Goal: Task Accomplishment & Management: Use online tool/utility

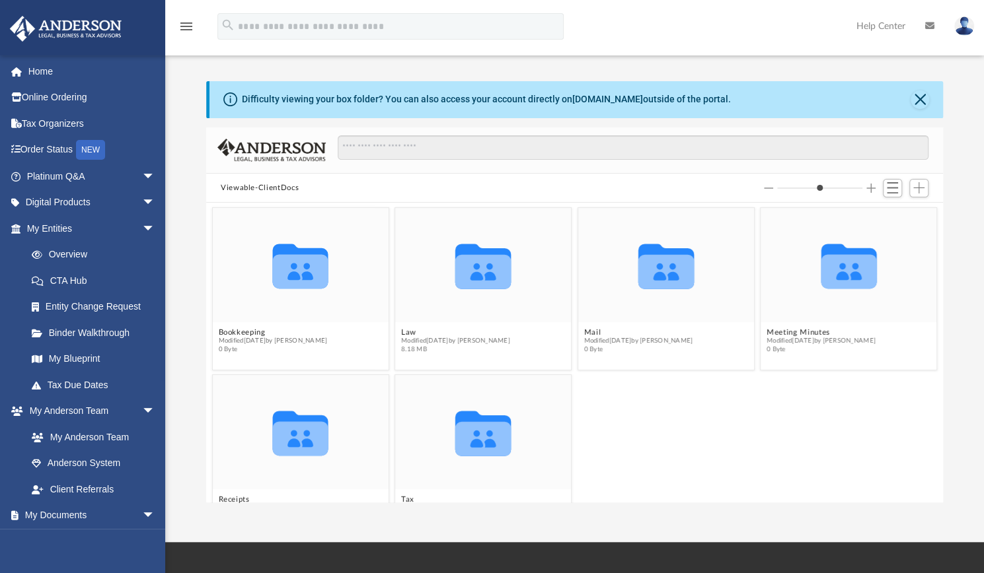
scroll to position [290, 726]
click at [860, 285] on icon "grid" at bounding box center [848, 272] width 55 height 34
click at [846, 295] on icon "Collaborated Folder" at bounding box center [848, 265] width 105 height 69
click at [893, 316] on div "Collaborated Folder" at bounding box center [848, 265] width 176 height 114
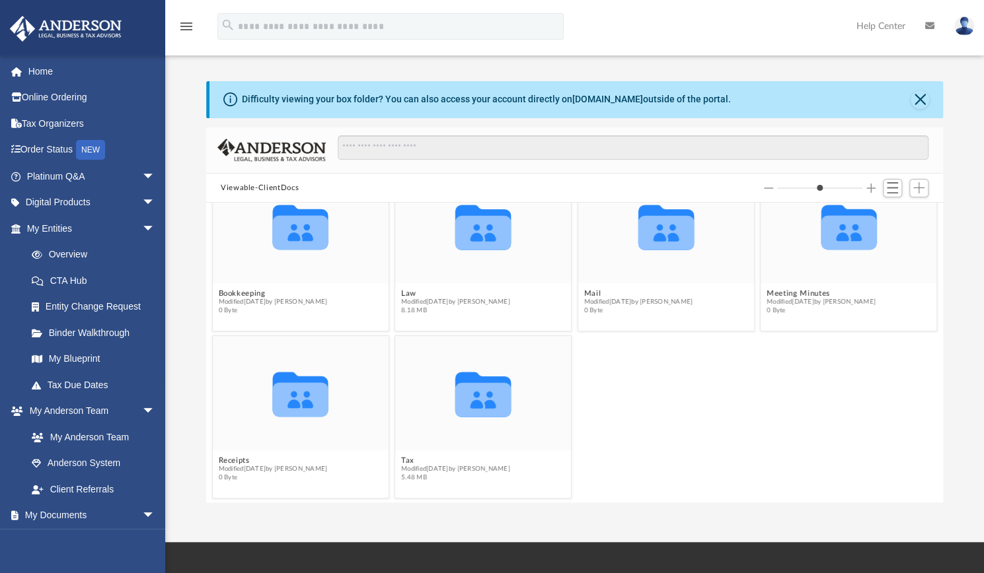
scroll to position [0, 0]
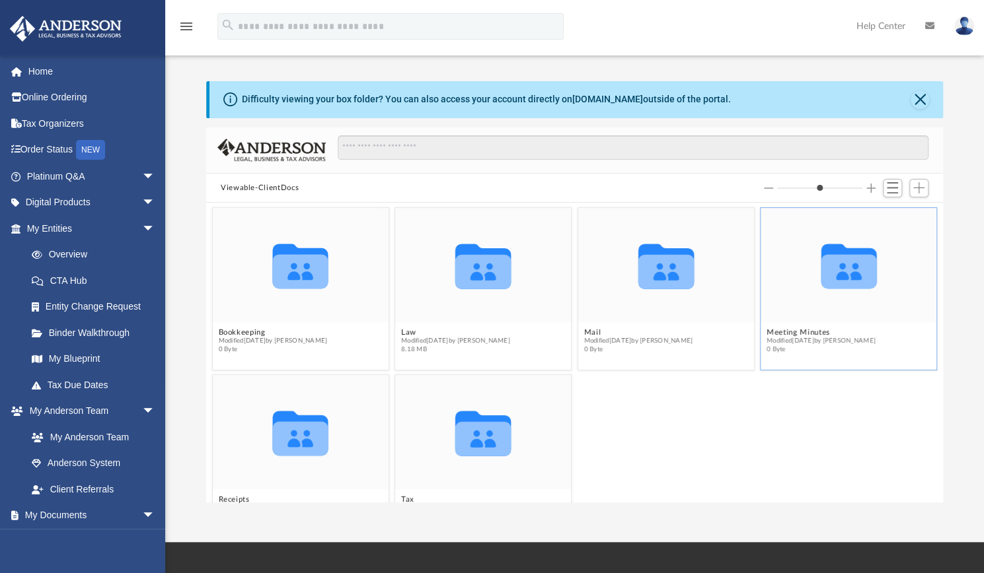
click at [856, 295] on icon "Collaborated Folder" at bounding box center [848, 265] width 105 height 69
click at [802, 265] on icon "Collaborated Folder" at bounding box center [848, 265] width 105 height 69
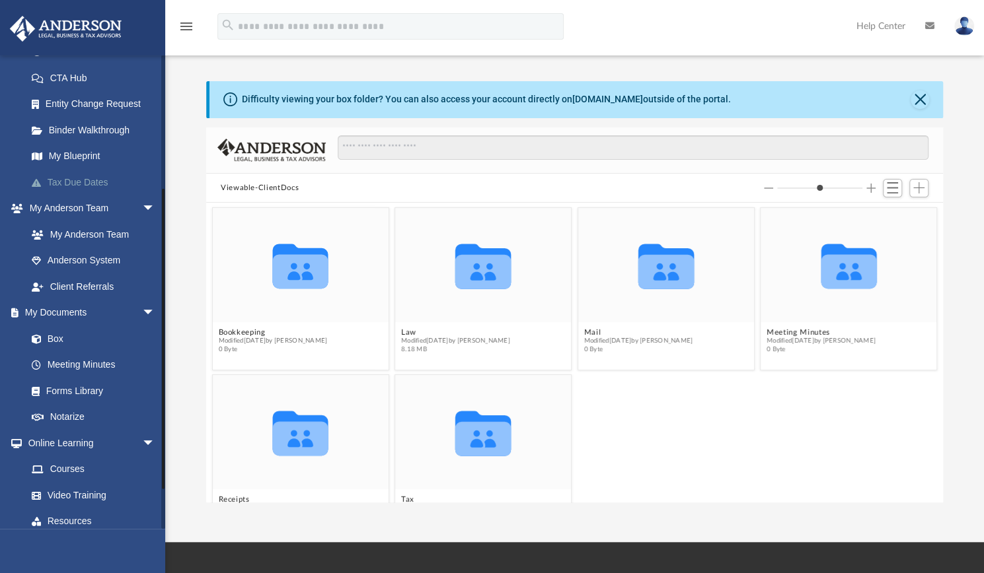
scroll to position [203, 0]
click at [54, 337] on link "Box" at bounding box center [96, 338] width 157 height 26
click at [284, 191] on button "Viewable-ClientDocs" at bounding box center [260, 188] width 78 height 12
click at [892, 186] on span "Switch to List View" at bounding box center [892, 187] width 11 height 11
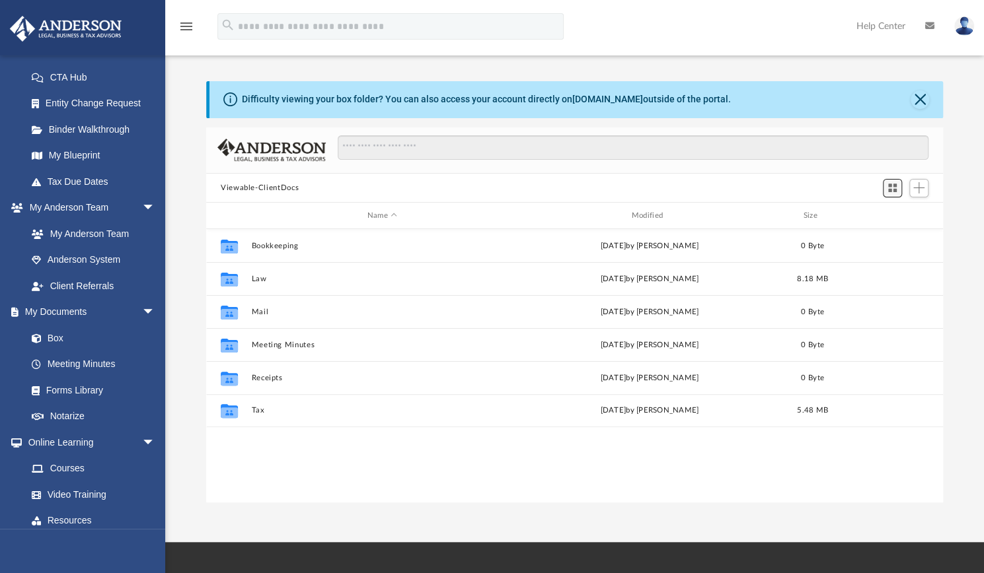
scroll to position [290, 726]
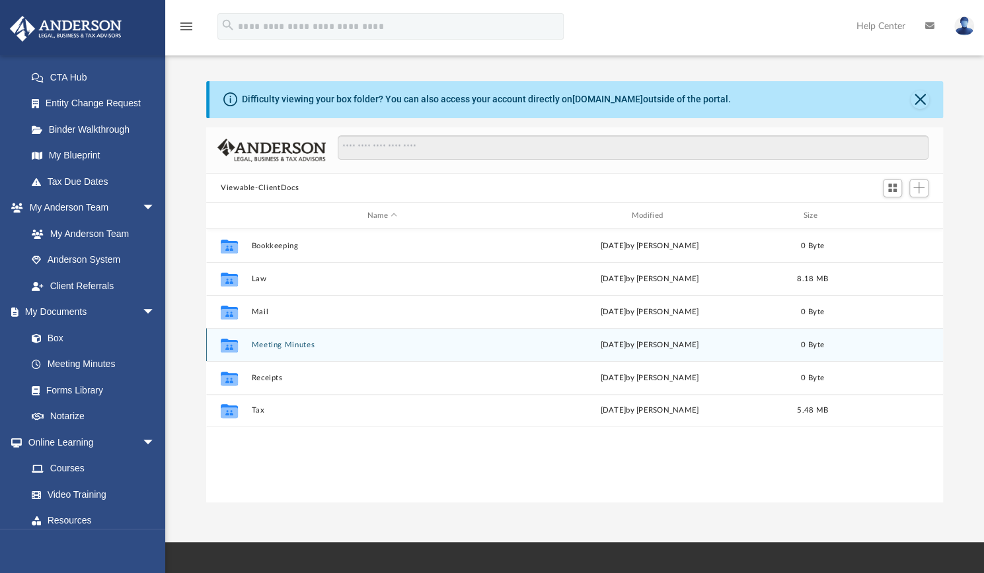
click at [437, 356] on div "Collaborated Folder Meeting Minutes today by Beatrix Packmohr 0 Byte" at bounding box center [574, 344] width 737 height 33
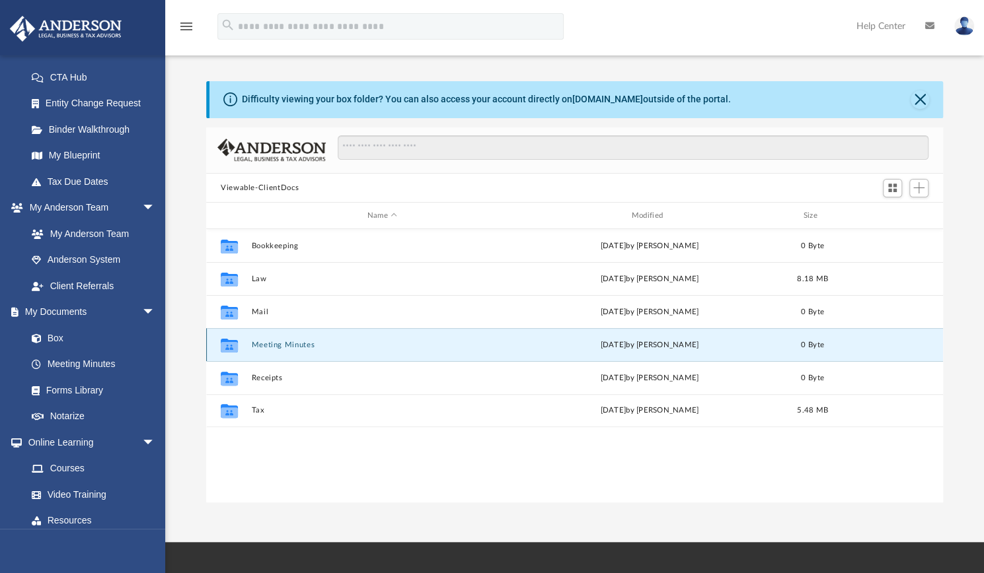
click at [423, 346] on button "Meeting Minutes" at bounding box center [382, 345] width 262 height 9
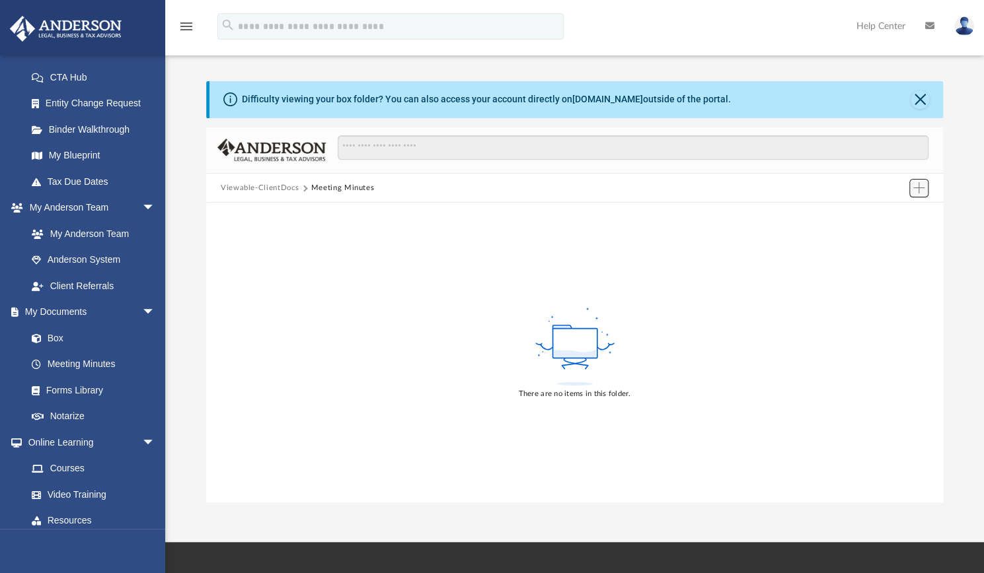
click at [918, 184] on span "Add" at bounding box center [918, 187] width 11 height 11
click at [892, 221] on li "Upload" at bounding box center [900, 214] width 42 height 14
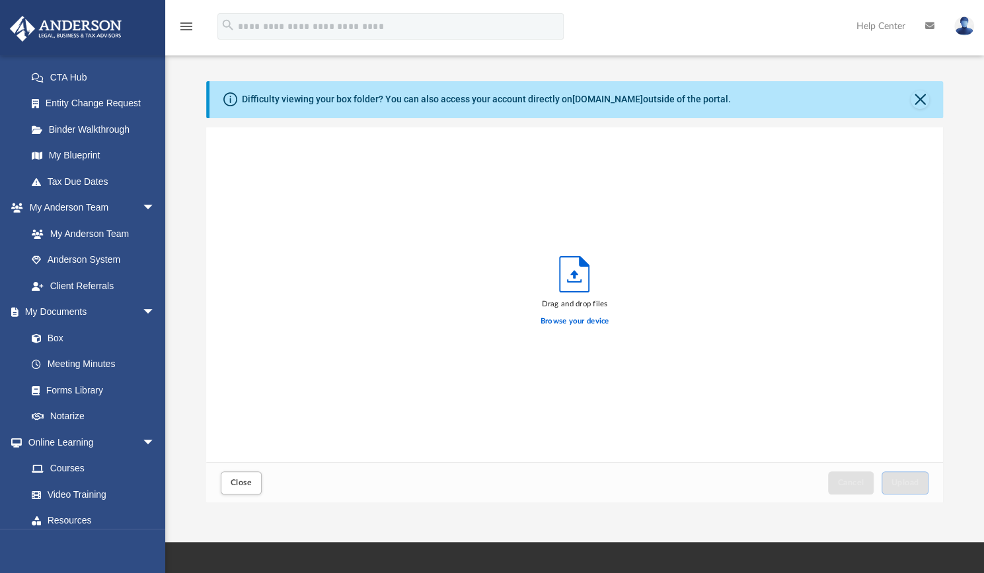
scroll to position [325, 726]
click at [570, 323] on label "Browse your device" at bounding box center [574, 322] width 69 height 12
click at [0, 0] on input "Browse your device" at bounding box center [0, 0] width 0 height 0
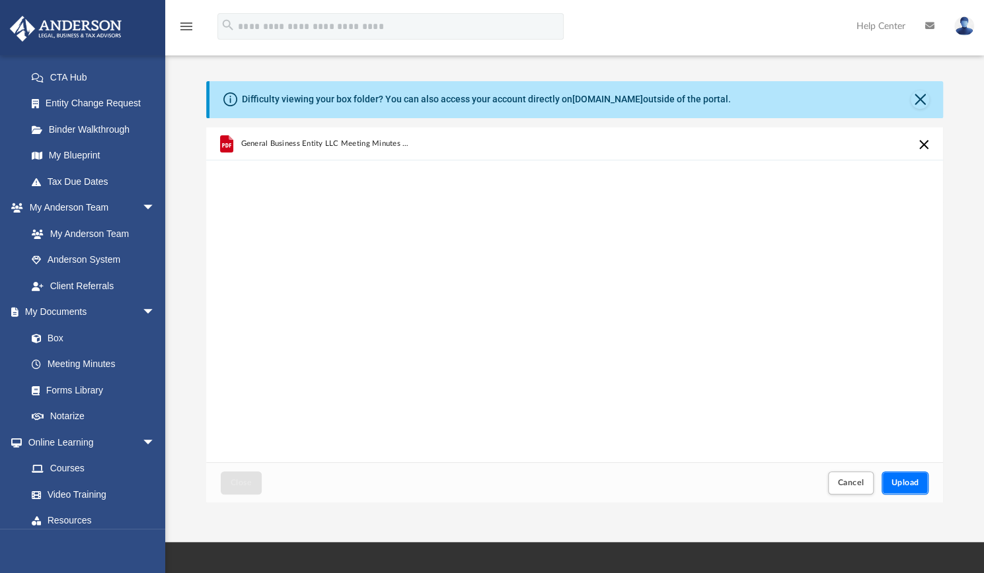
click at [904, 487] on span "Upload" at bounding box center [905, 483] width 28 height 8
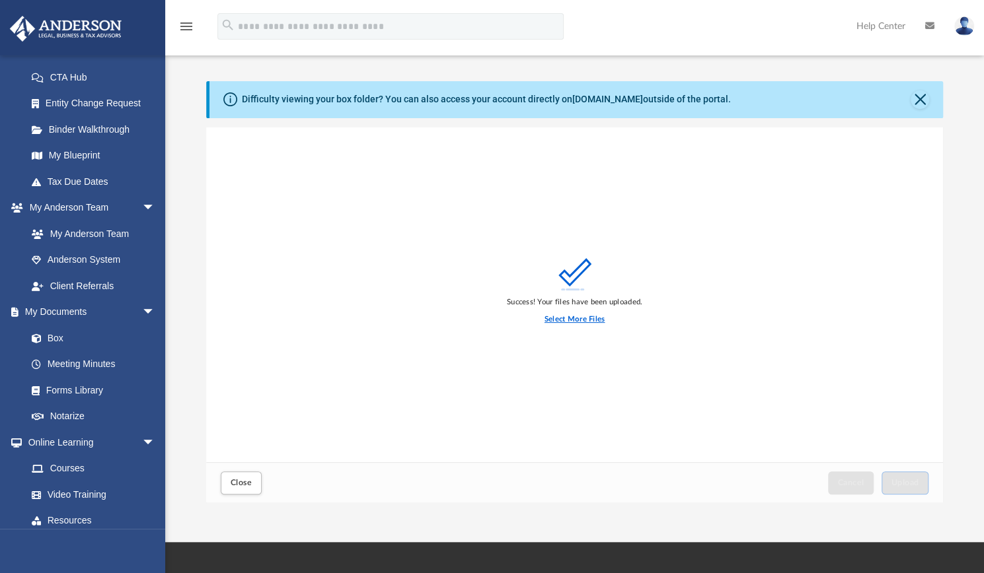
click at [591, 319] on label "Select More Files" at bounding box center [574, 320] width 60 height 12
click at [0, 0] on input "Select More Files" at bounding box center [0, 0] width 0 height 0
click at [576, 320] on label "Select More Files" at bounding box center [574, 320] width 60 height 12
click at [0, 0] on input "Select More Files" at bounding box center [0, 0] width 0 height 0
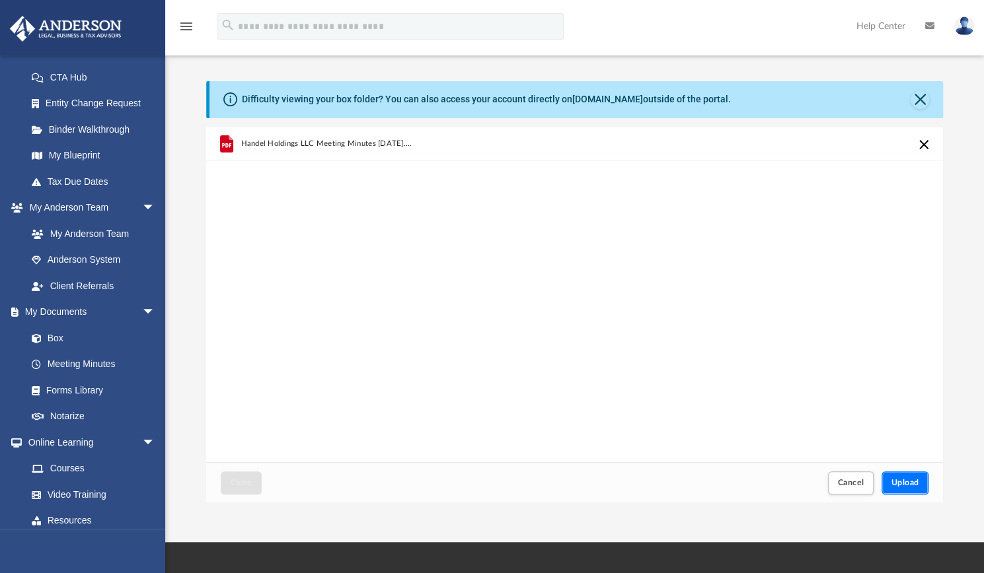
click at [906, 486] on span "Upload" at bounding box center [905, 483] width 28 height 8
click at [860, 484] on span "Cancel" at bounding box center [851, 483] width 26 height 8
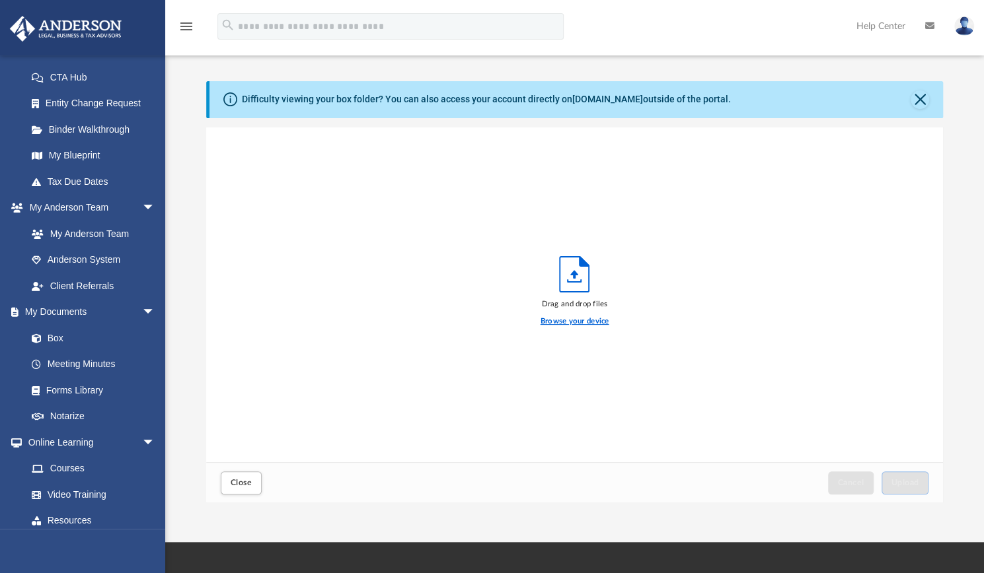
click at [589, 323] on label "Browse your device" at bounding box center [574, 322] width 69 height 12
click at [0, 0] on input "Browse your device" at bounding box center [0, 0] width 0 height 0
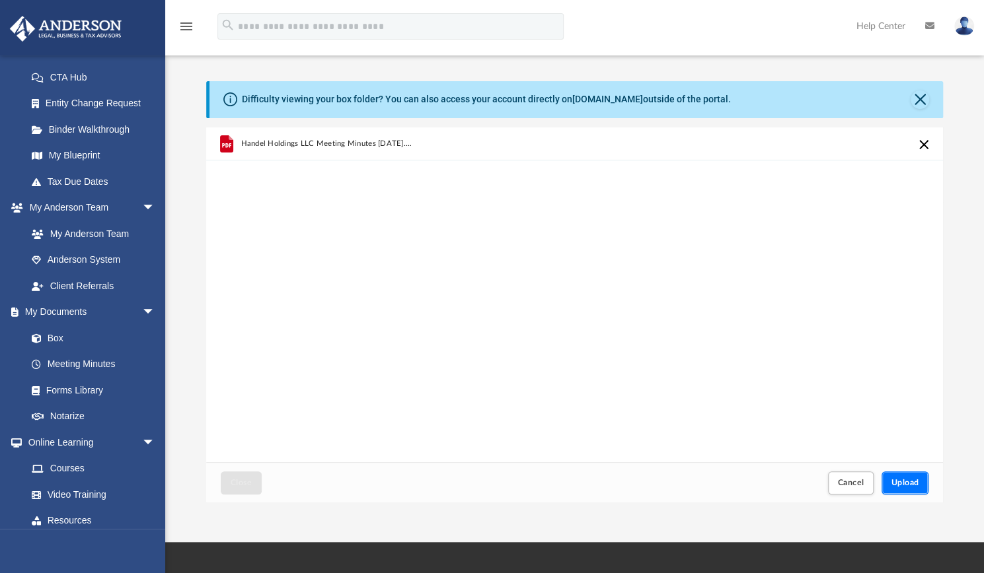
click at [901, 482] on span "Upload" at bounding box center [905, 483] width 28 height 8
click at [850, 486] on span "Cancel" at bounding box center [851, 483] width 26 height 8
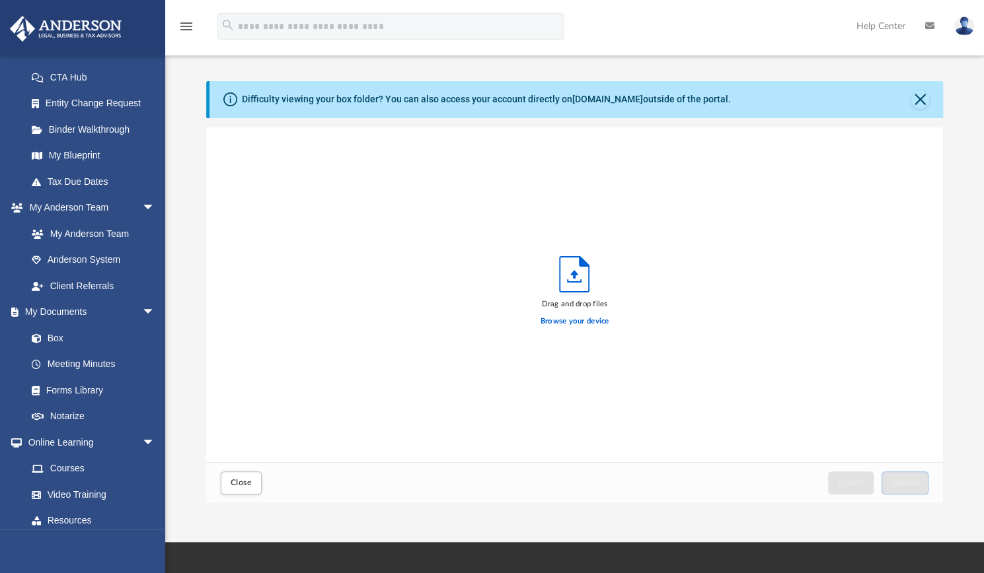
click at [182, 32] on icon "menu" at bounding box center [186, 26] width 16 height 16
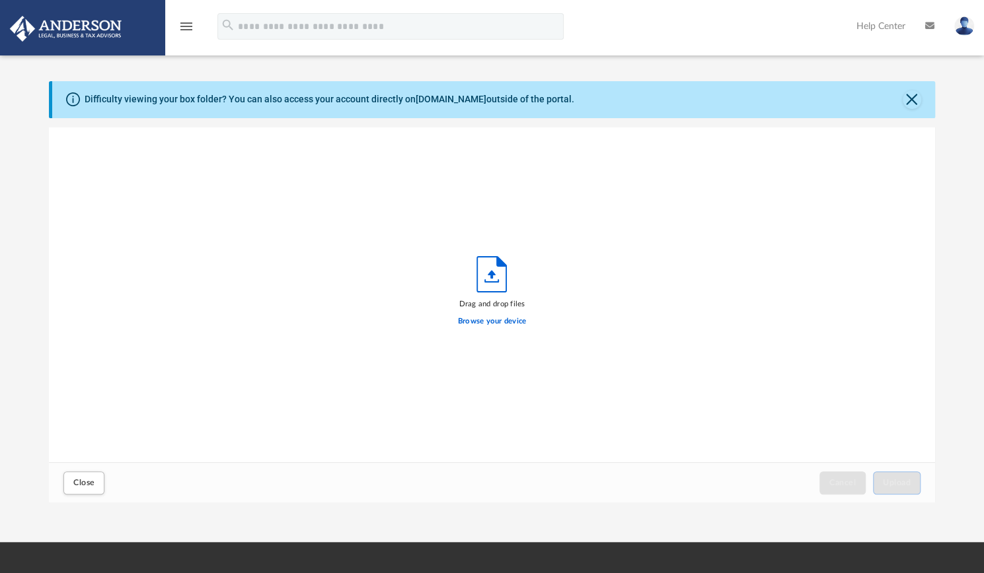
scroll to position [325, 875]
click at [182, 32] on icon "menu" at bounding box center [186, 26] width 16 height 16
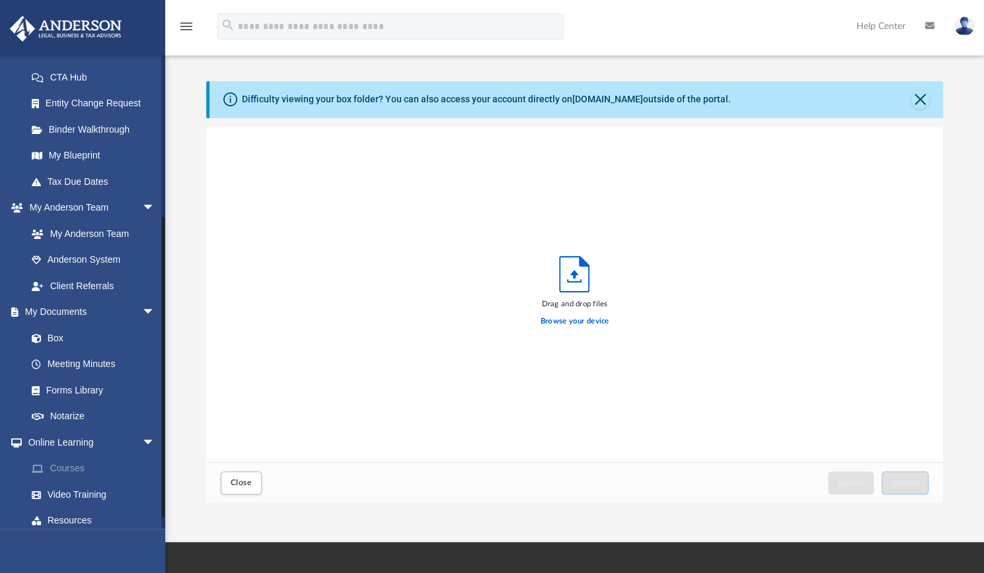
scroll to position [263, 0]
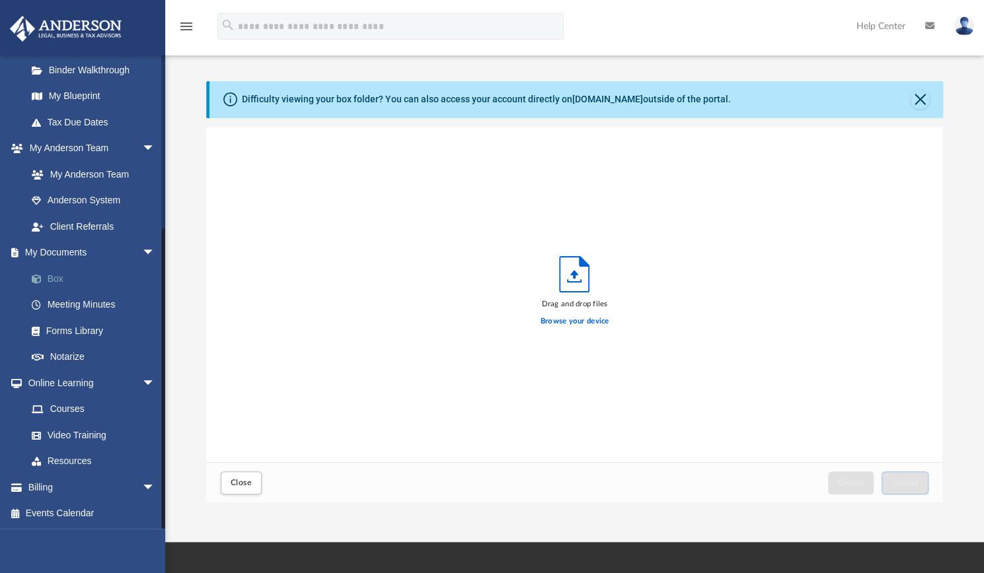
click at [63, 273] on link "Box" at bounding box center [96, 279] width 157 height 26
click at [922, 96] on button "Close" at bounding box center [919, 100] width 18 height 18
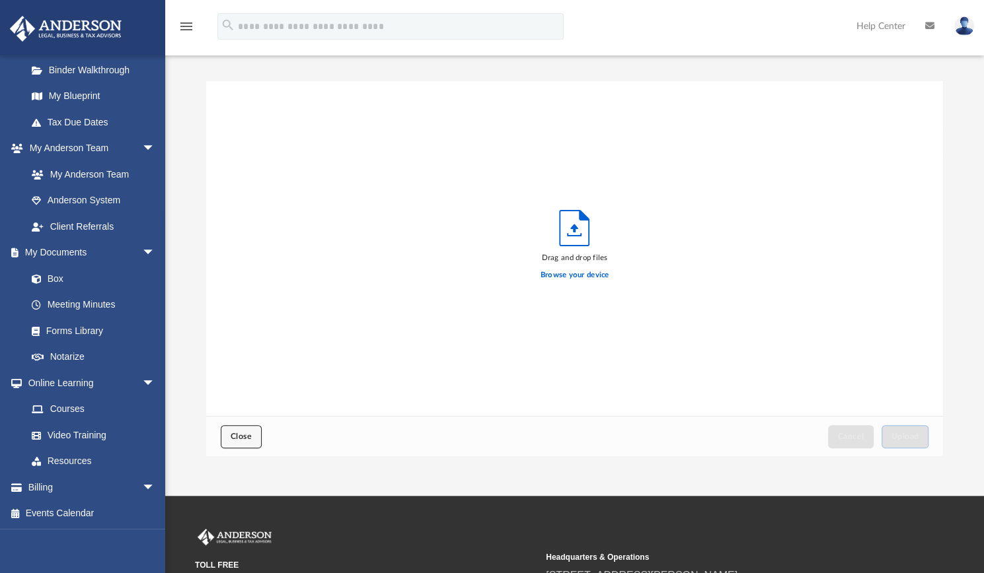
click at [246, 435] on span "Close" at bounding box center [241, 437] width 21 height 8
click at [92, 283] on link "Box" at bounding box center [96, 279] width 157 height 26
click at [56, 281] on link "Box" at bounding box center [96, 279] width 157 height 26
click at [972, 24] on img at bounding box center [964, 26] width 20 height 19
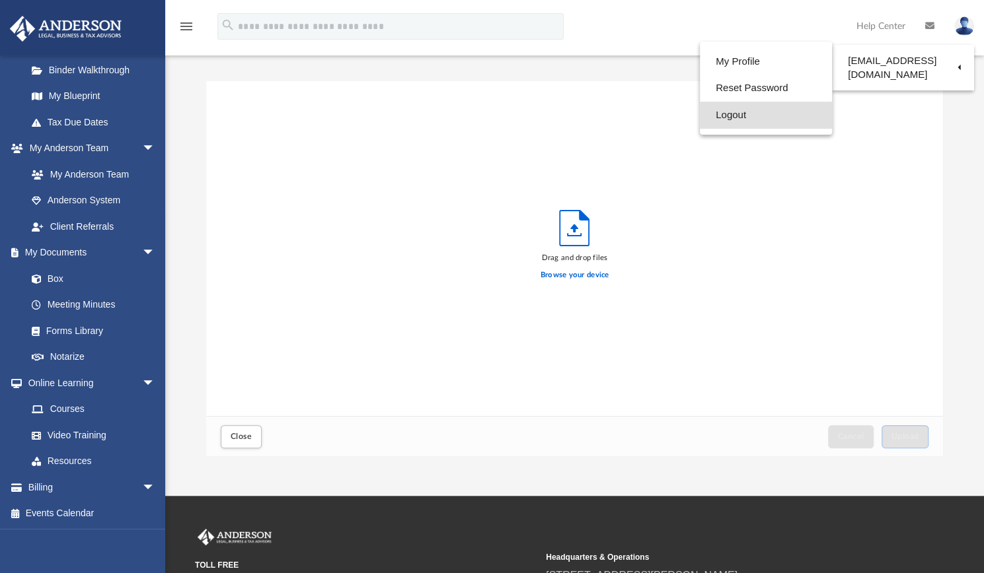
click at [720, 118] on link "Logout" at bounding box center [766, 115] width 132 height 27
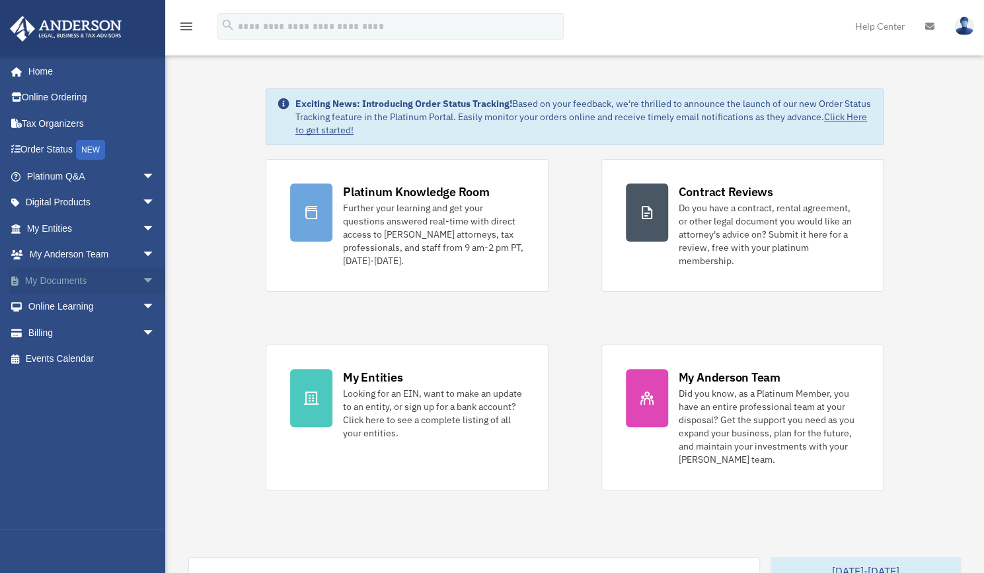
click at [146, 281] on span "arrow_drop_down" at bounding box center [155, 281] width 26 height 27
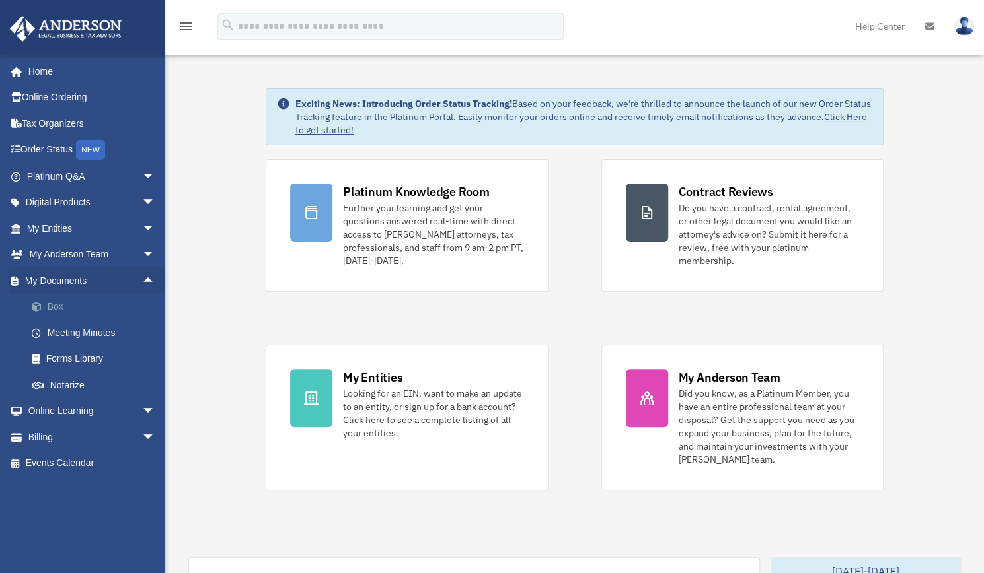
click at [87, 311] on link "Box" at bounding box center [96, 307] width 157 height 26
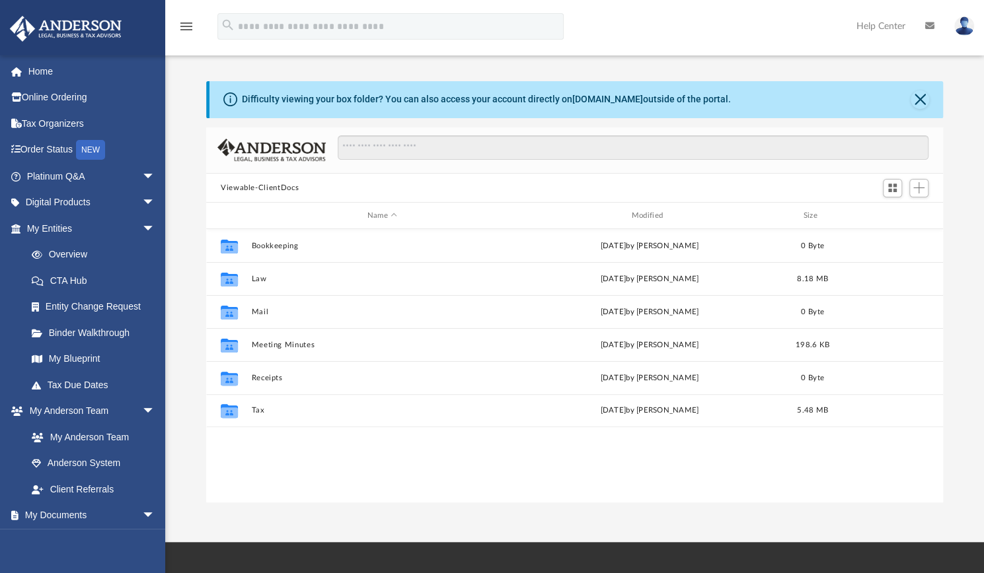
scroll to position [290, 726]
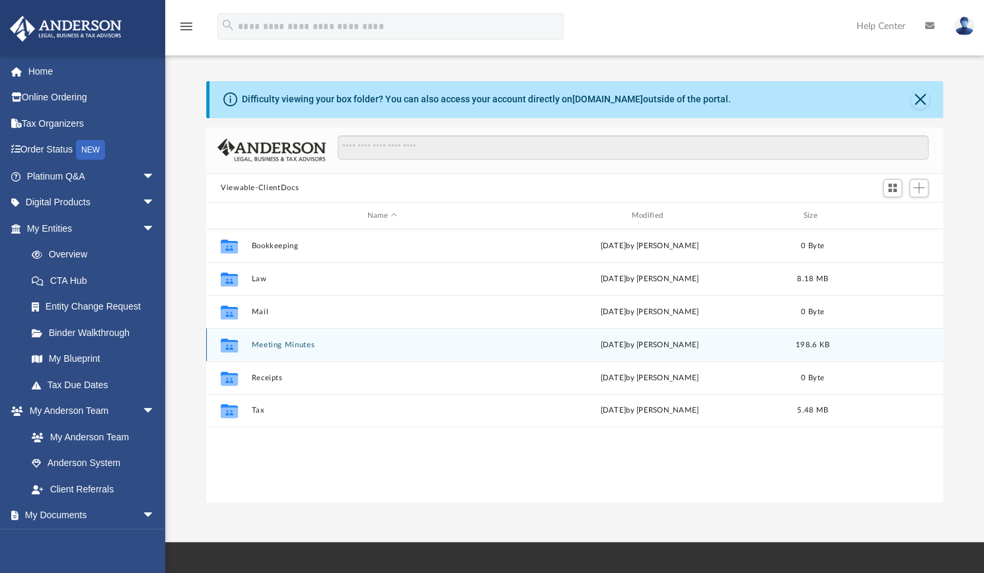
click at [482, 345] on button "Meeting Minutes" at bounding box center [382, 345] width 262 height 9
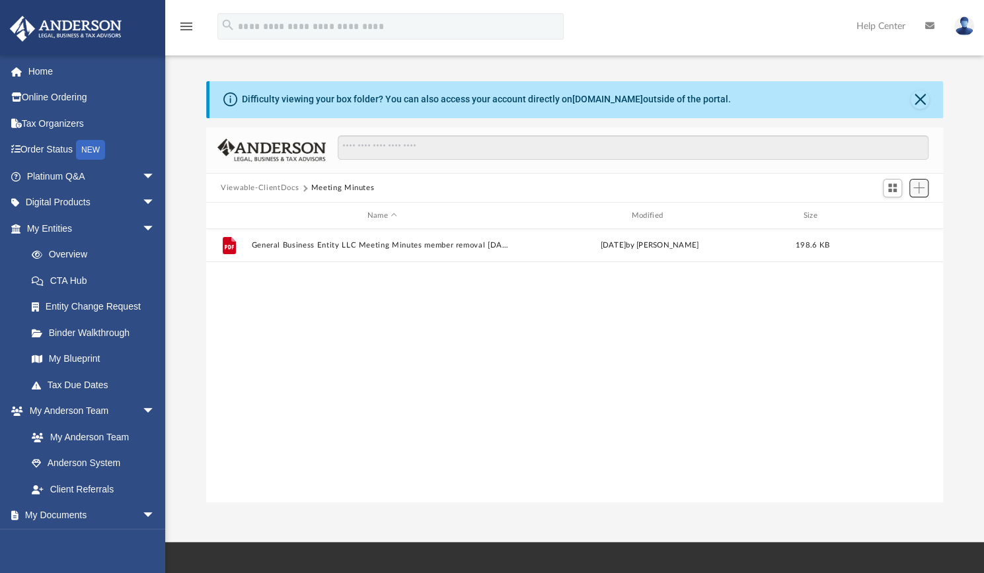
click at [924, 184] on button "Add" at bounding box center [919, 188] width 20 height 18
click at [893, 216] on li "Upload" at bounding box center [900, 214] width 42 height 14
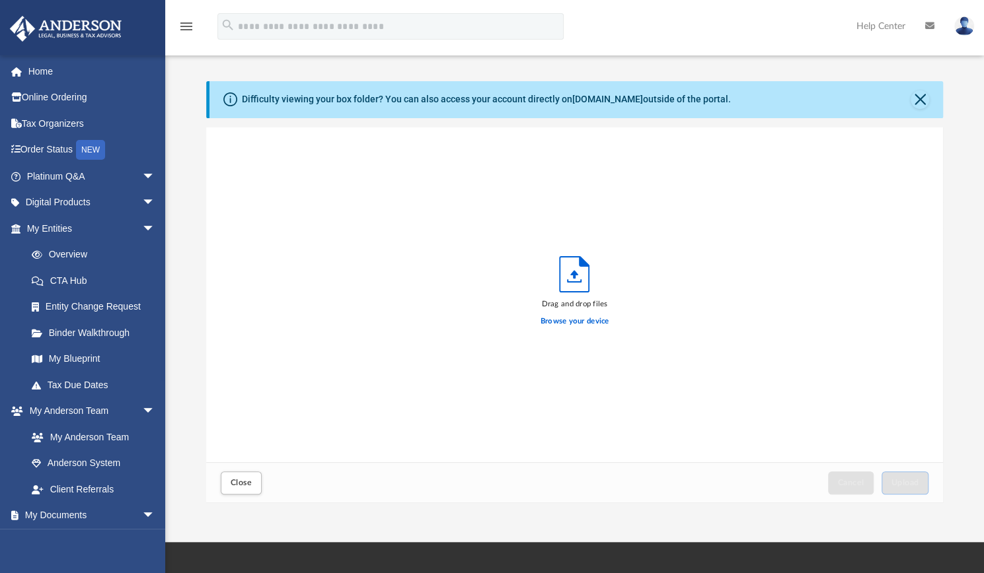
scroll to position [325, 726]
click at [585, 326] on label "Browse your device" at bounding box center [574, 322] width 69 height 12
click at [0, 0] on input "Browse your device" at bounding box center [0, 0] width 0 height 0
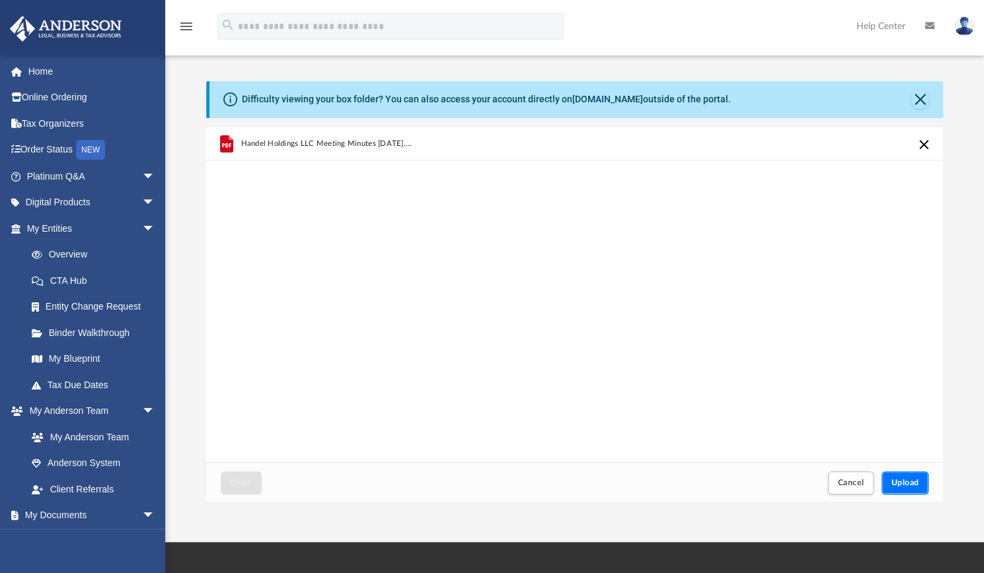
click at [903, 485] on span "Upload" at bounding box center [905, 483] width 28 height 8
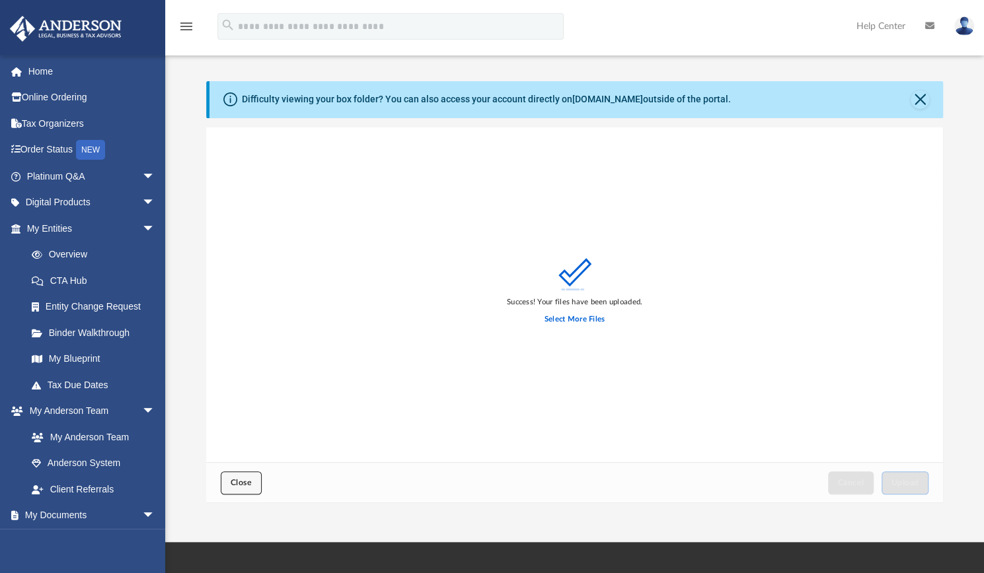
click at [240, 478] on button "Close" at bounding box center [241, 483] width 41 height 23
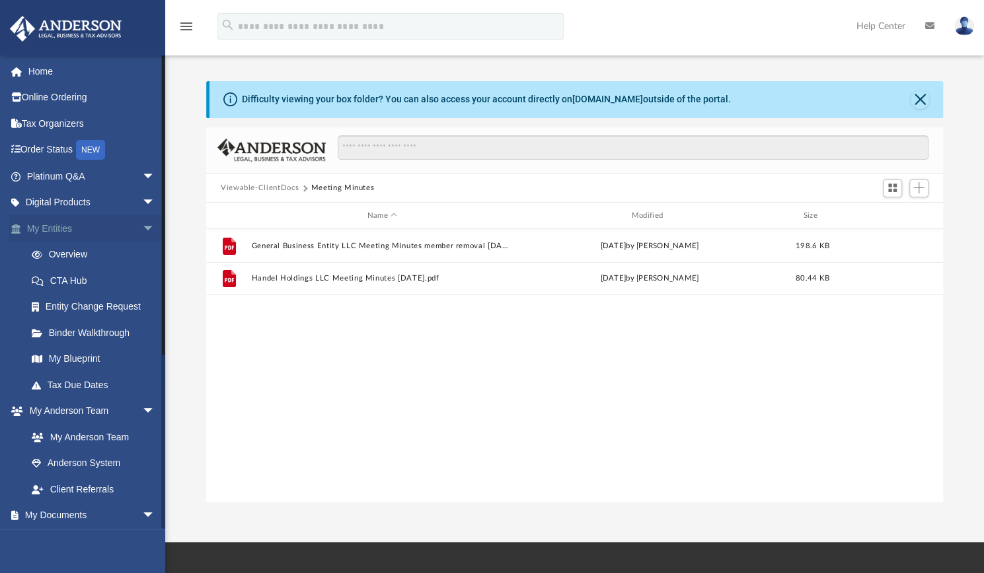
click at [71, 227] on link "My Entities arrow_drop_down" at bounding box center [92, 228] width 166 height 26
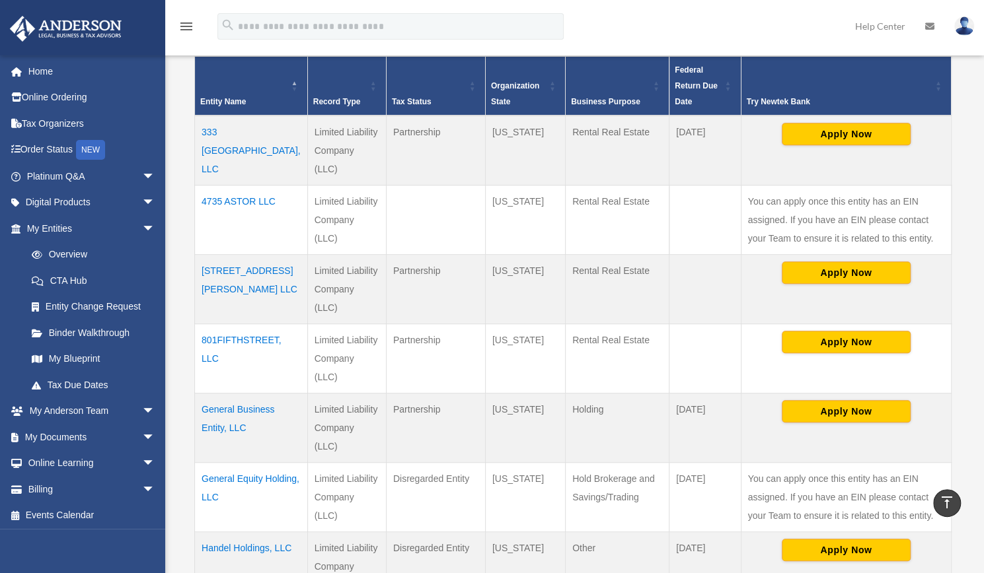
scroll to position [263, 0]
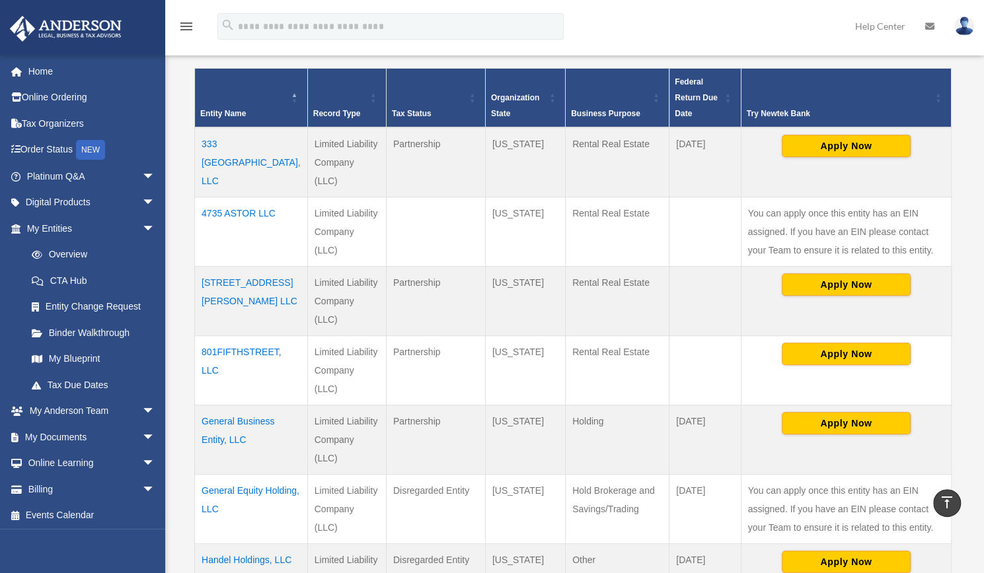
click at [227, 266] on td "722 WILLARD STREET LLC" at bounding box center [251, 300] width 113 height 69
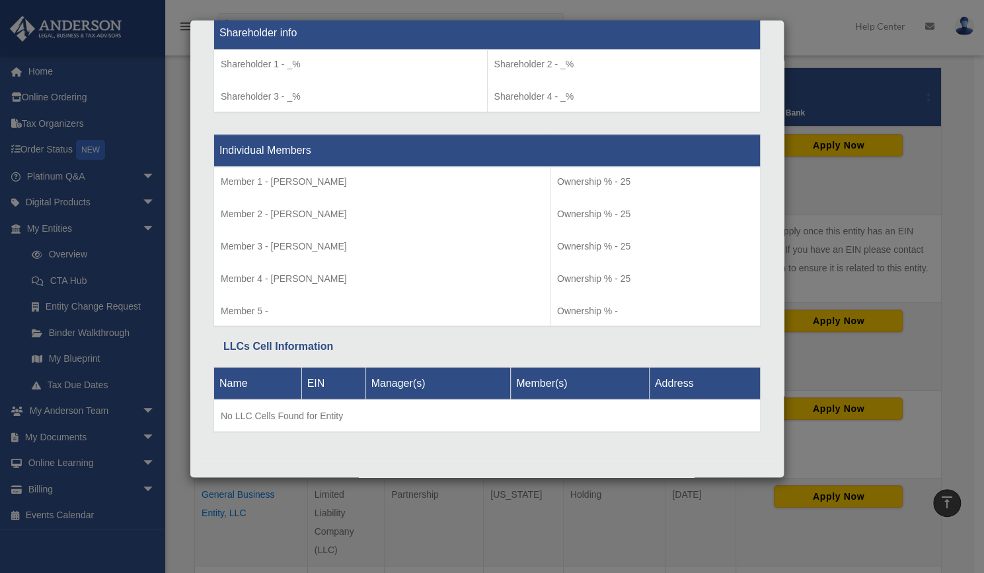
scroll to position [0, 0]
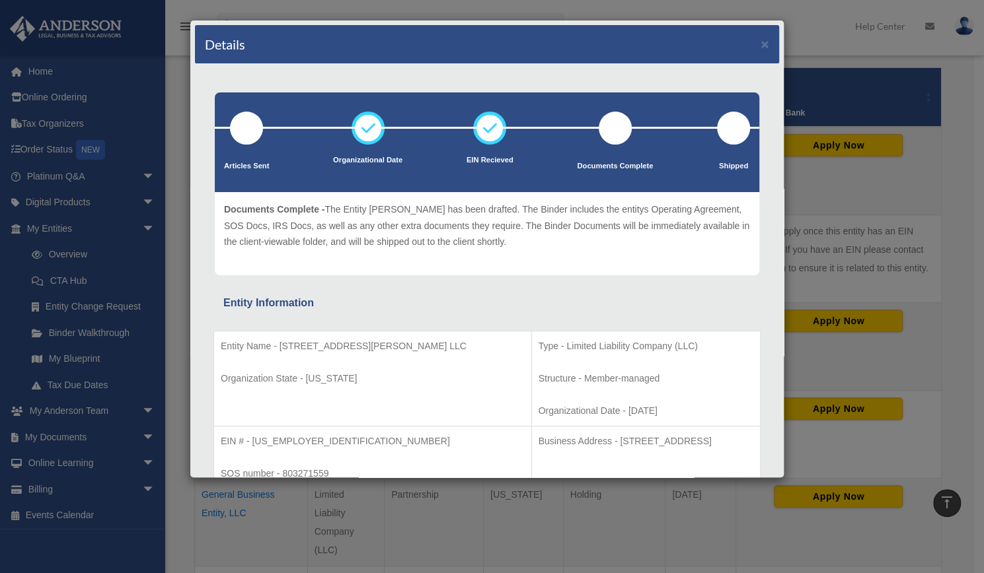
click at [819, 26] on div "Details × Articles Sent Organizational Date" at bounding box center [492, 286] width 984 height 573
